Goal: Task Accomplishment & Management: Use online tool/utility

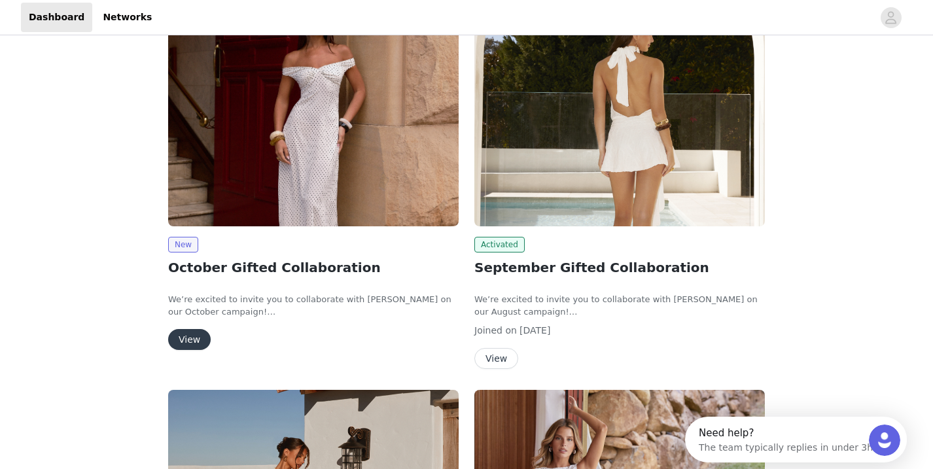
scroll to position [213, 0]
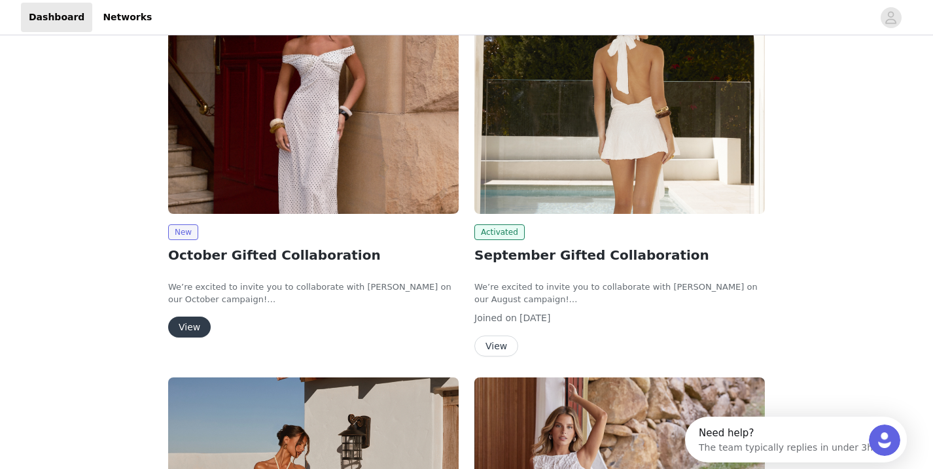
click at [497, 342] on button "View" at bounding box center [497, 346] width 44 height 21
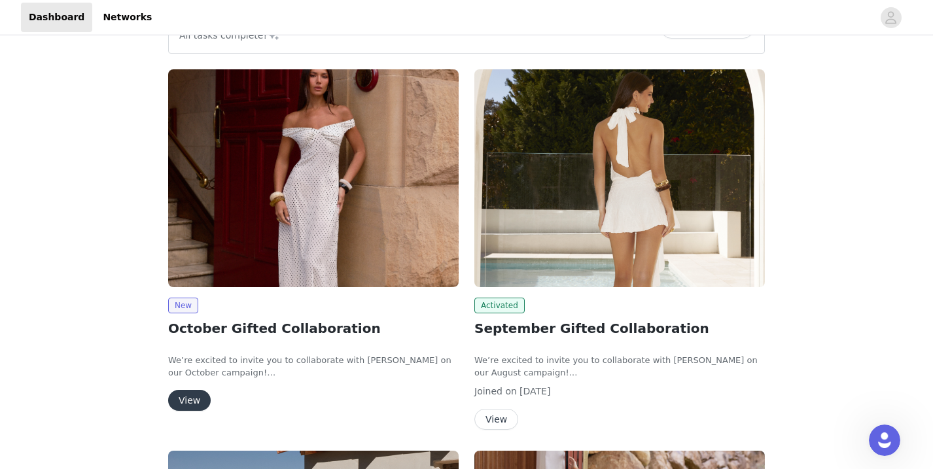
scroll to position [159, 0]
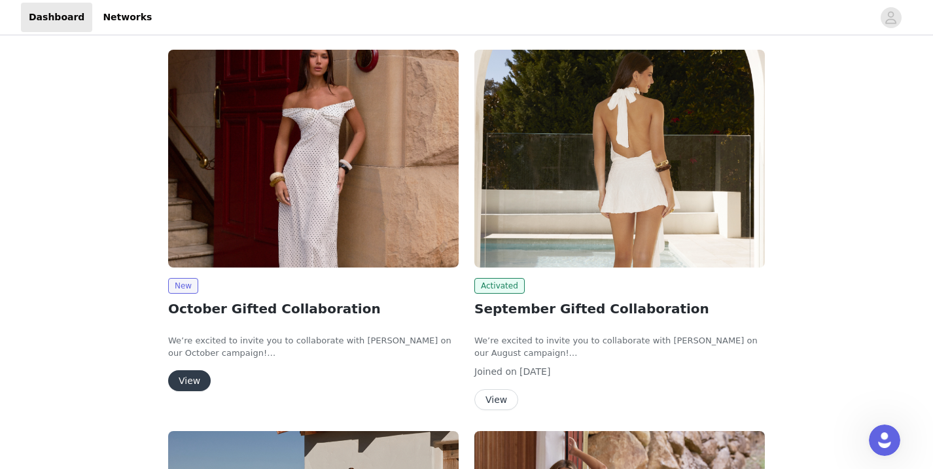
click at [187, 377] on button "View" at bounding box center [189, 380] width 43 height 21
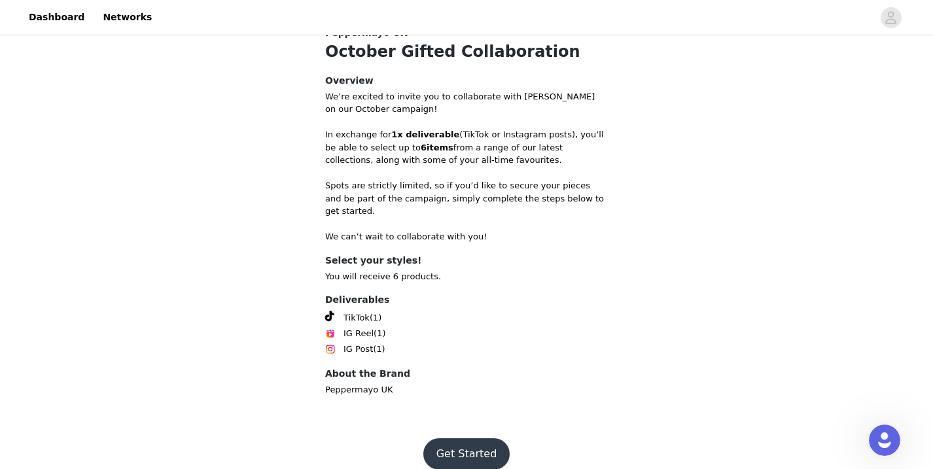
scroll to position [519, 0]
click at [465, 439] on button "Get Started" at bounding box center [467, 454] width 87 height 31
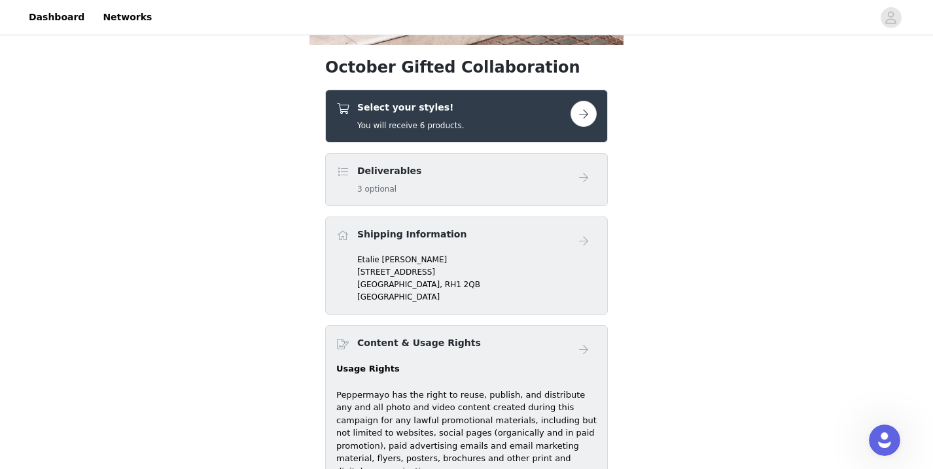
scroll to position [446, 0]
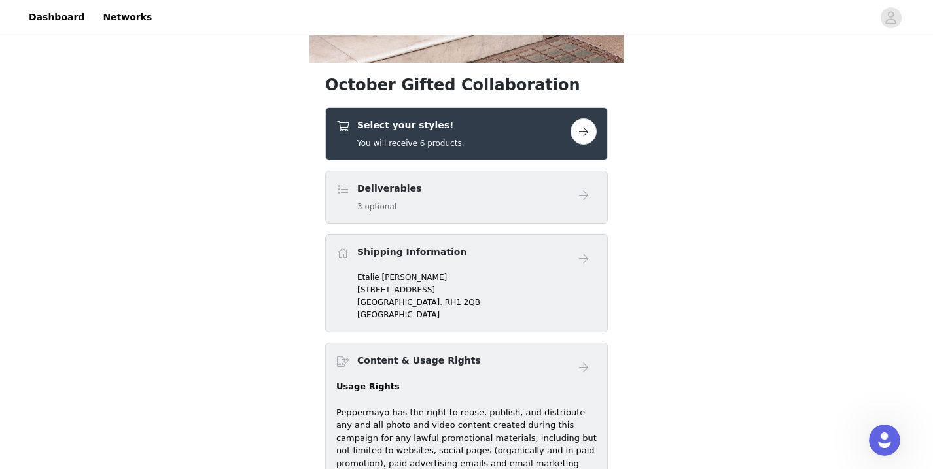
click at [577, 132] on button "button" at bounding box center [584, 131] width 26 height 26
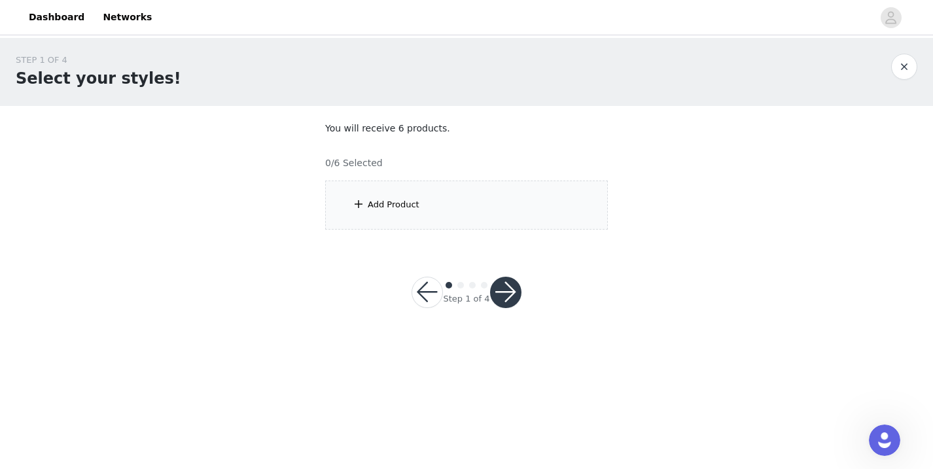
click at [496, 209] on div "Add Product" at bounding box center [466, 205] width 283 height 49
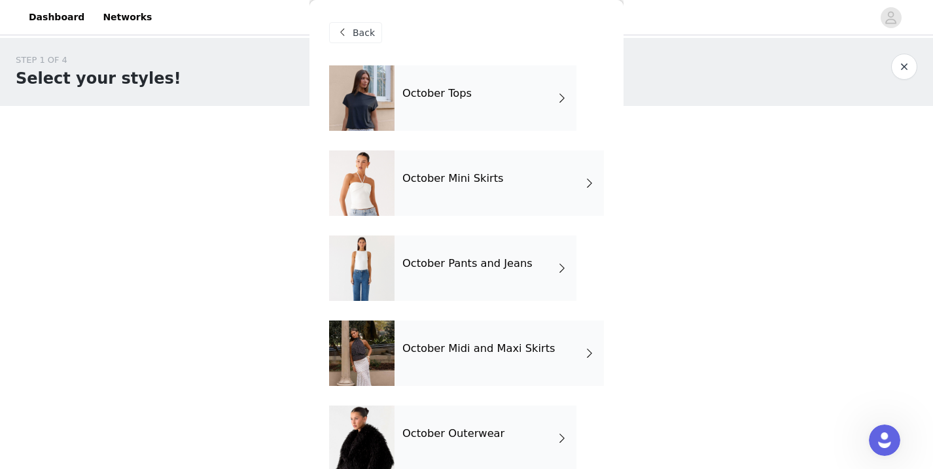
click at [516, 129] on div "October Tops" at bounding box center [486, 97] width 182 height 65
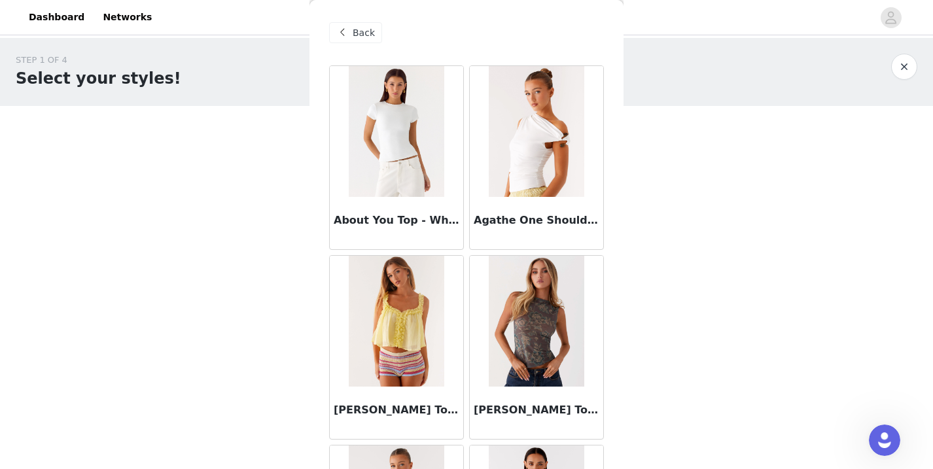
click at [373, 35] on span "Back" at bounding box center [364, 33] width 22 height 14
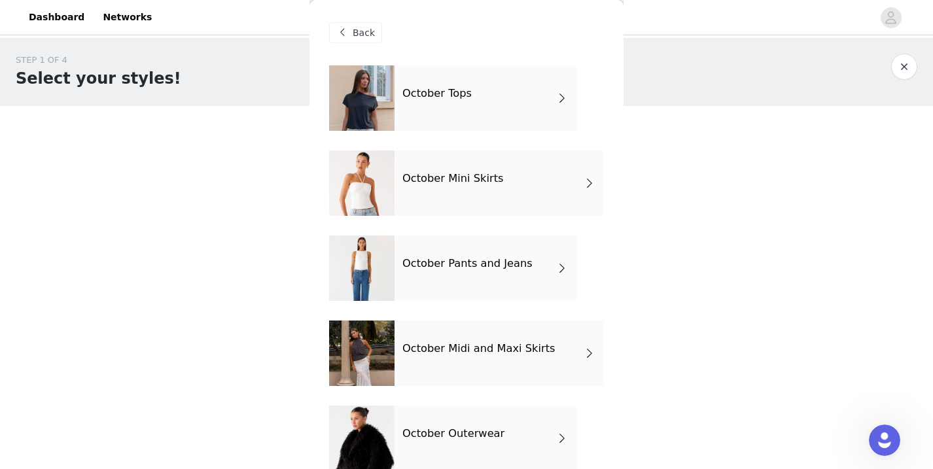
click at [356, 29] on span "Back" at bounding box center [364, 33] width 22 height 14
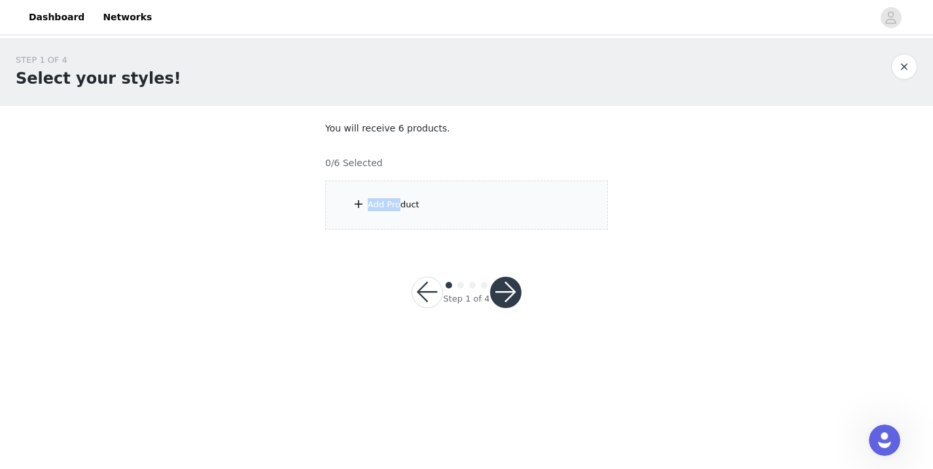
drag, startPoint x: 399, startPoint y: 208, endPoint x: 308, endPoint y: 178, distance: 95.0
click at [308, 178] on div "STEP 1 OF 4 Select your styles! You will receive 6 products. 0/6 Selected Add P…" at bounding box center [466, 142] width 933 height 208
click at [424, 284] on button "button" at bounding box center [427, 292] width 31 height 31
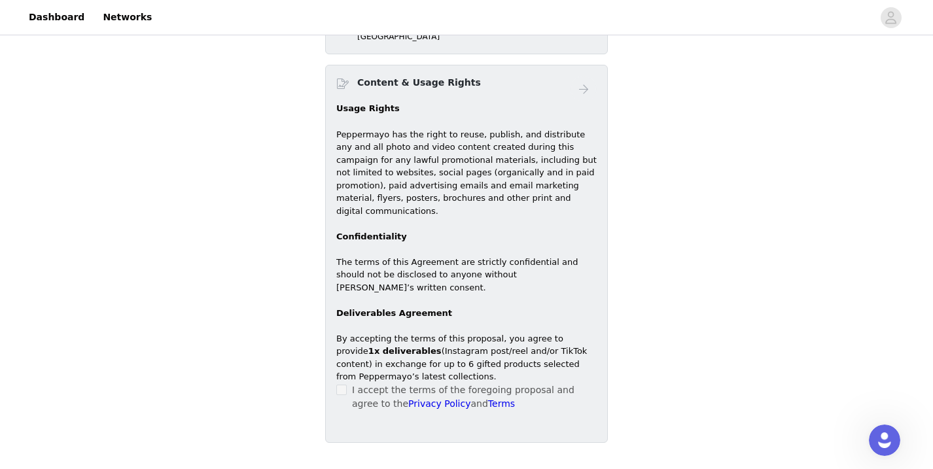
scroll to position [746, 0]
